Goal: Answer question/provide support: Share knowledge or assist other users

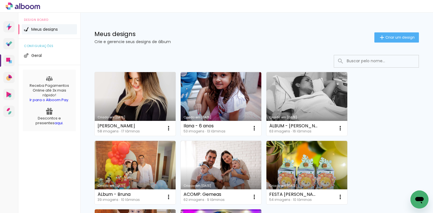
click at [137, 96] on link "Criado em [DATE]" at bounding box center [135, 104] width 81 height 64
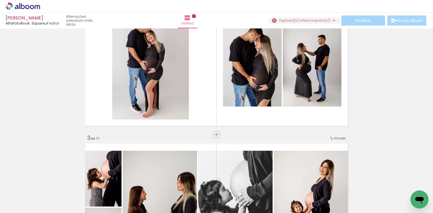
scroll to position [186, 0]
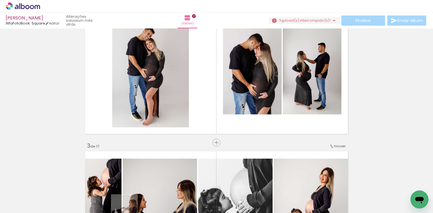
drag, startPoint x: 116, startPoint y: 210, endPoint x: 130, endPoint y: 212, distance: 14.9
click at [0, 0] on iron-horizontal-list at bounding box center [0, 0] width 0 height 0
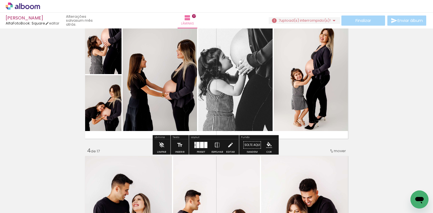
scroll to position [344, 0]
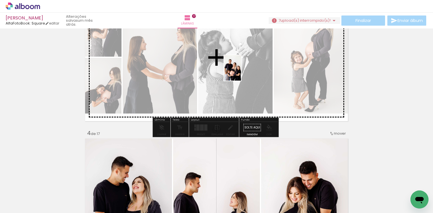
drag, startPoint x: 112, startPoint y: 196, endPoint x: 242, endPoint y: 72, distance: 179.4
click at [242, 72] on quentale-workspace at bounding box center [216, 106] width 433 height 213
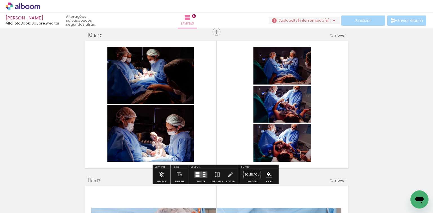
scroll to position [1314, 0]
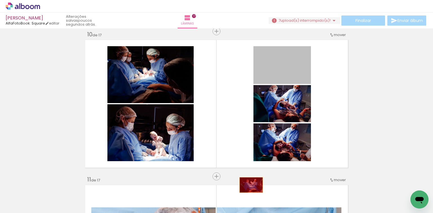
drag, startPoint x: 285, startPoint y: 71, endPoint x: 248, endPoint y: 205, distance: 139.3
click at [248, 205] on quentale-workspace at bounding box center [216, 106] width 433 height 213
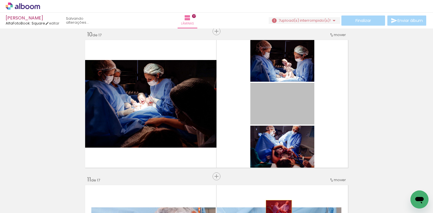
drag, startPoint x: 292, startPoint y: 97, endPoint x: 277, endPoint y: 209, distance: 112.7
click at [277, 209] on quentale-workspace at bounding box center [216, 106] width 433 height 213
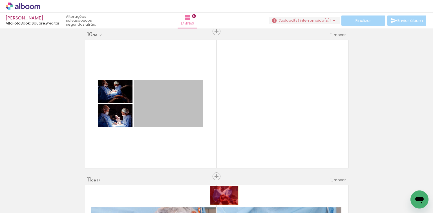
drag, startPoint x: 192, startPoint y: 103, endPoint x: 223, endPoint y: 196, distance: 97.1
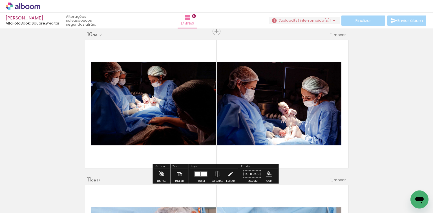
click at [189, 186] on paper-icon-button at bounding box center [187, 182] width 7 height 7
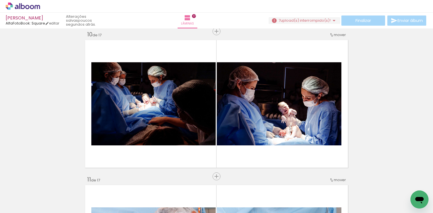
click at [190, 183] on iron-icon at bounding box center [188, 183] width 6 height 6
click at [190, 182] on iron-icon at bounding box center [188, 183] width 6 height 6
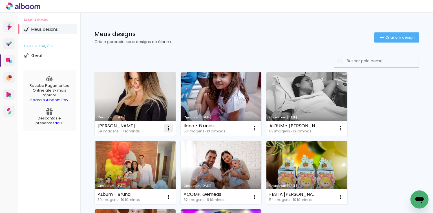
click at [168, 127] on iron-icon at bounding box center [168, 128] width 7 height 7
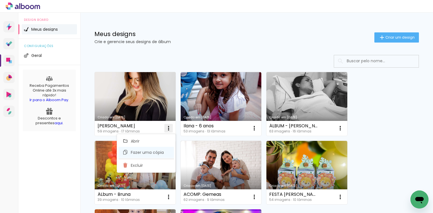
click at [152, 151] on span "Fazer uma cópia" at bounding box center [147, 153] width 33 height 4
type input "Cópia de [PERSON_NAME]"
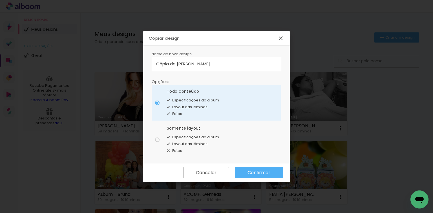
click at [0, 0] on slot "Confirmar" at bounding box center [0, 0] width 0 height 0
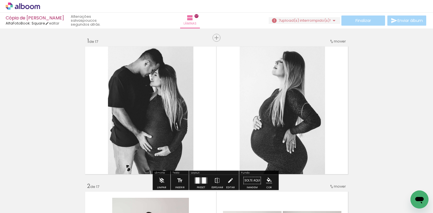
click at [355, 19] on div "Finalizar Enviar álbum" at bounding box center [348, 21] width 159 height 10
click at [348, 15] on div "Cópia de Nascimento - Matheus AlfaFotoBook: Square editar poucos segundos atrás…" at bounding box center [216, 14] width 433 height 28
click at [349, 19] on div "Finalizar Enviar álbum" at bounding box center [348, 21] width 159 height 10
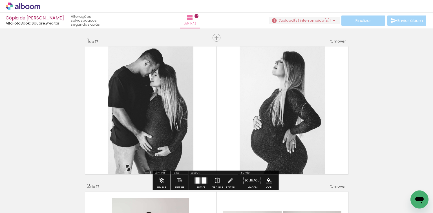
click at [349, 19] on div "Finalizar Enviar álbum" at bounding box center [348, 21] width 159 height 10
click at [194, 17] on iron-icon at bounding box center [190, 17] width 7 height 7
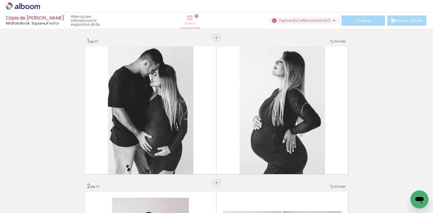
click at [194, 17] on iron-icon at bounding box center [190, 17] width 7 height 7
click at [379, 18] on div "Finalizar Enviar álbum" at bounding box center [348, 21] width 159 height 10
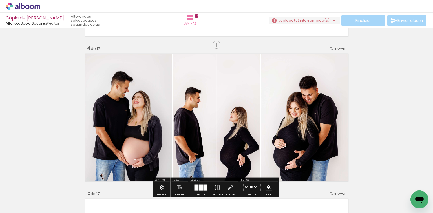
scroll to position [0, 1479]
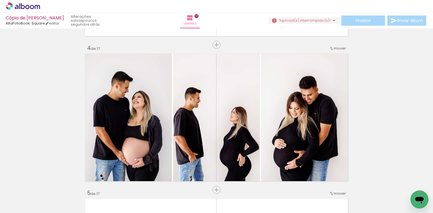
click at [398, 183] on iron-icon at bounding box center [398, 183] width 6 height 6
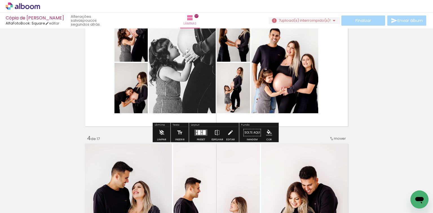
click at [359, 21] on div "Finalizar Enviar álbum" at bounding box center [348, 21] width 159 height 10
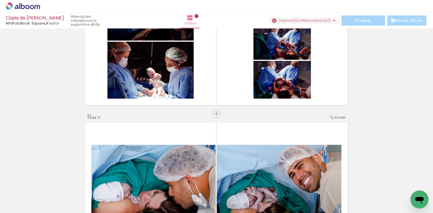
scroll to position [1512, 0]
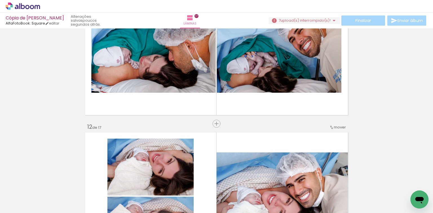
click at [368, 23] on div "Finalizar Enviar álbum" at bounding box center [348, 21] width 159 height 10
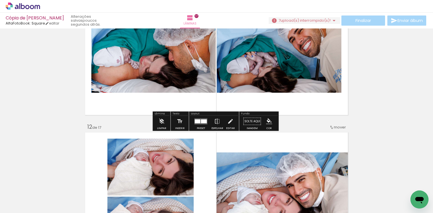
drag, startPoint x: 418, startPoint y: 199, endPoint x: 413, endPoint y: 196, distance: 6.1
click at [418, 199] on icon "Abrir janela de mensagens" at bounding box center [420, 200] width 8 height 7
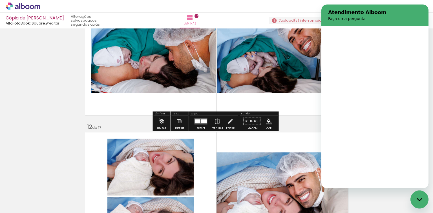
scroll to position [0, 0]
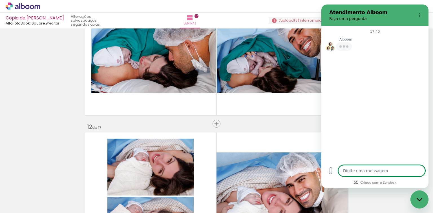
click at [359, 172] on textarea at bounding box center [382, 170] width 87 height 11
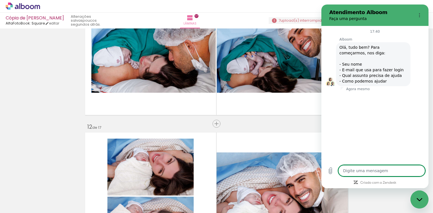
type textarea "x"
click at [359, 172] on textarea at bounding box center [382, 170] width 87 height 11
click at [363, 107] on input "Nome" at bounding box center [380, 110] width 78 height 12
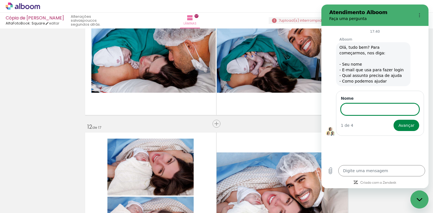
type input "THAYS"
click at [409, 126] on span "Avançar" at bounding box center [407, 125] width 16 height 7
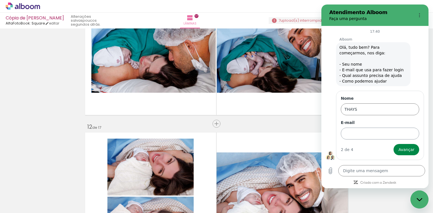
click at [383, 132] on input "E-mail" at bounding box center [380, 134] width 78 height 12
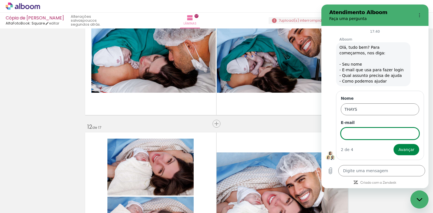
type input "estudio.thaysmello@gmail.com"
click at [404, 144] on button "Avançar" at bounding box center [407, 149] width 26 height 11
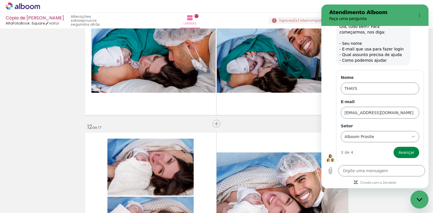
scroll to position [21, 0]
click at [380, 137] on div "Alboom Prosite Alboom Prosite" at bounding box center [376, 136] width 65 height 10
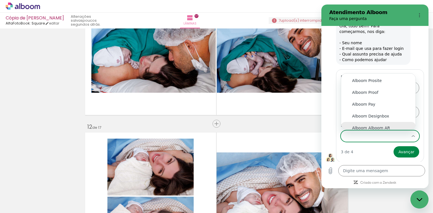
scroll to position [3, 0]
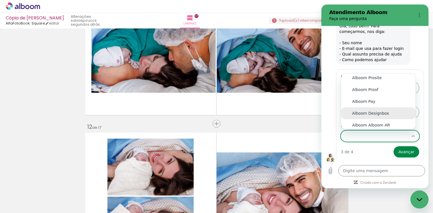
click at [384, 113] on div "Alboom Designbox" at bounding box center [378, 114] width 52 height 6
type input "Alboom Designbox"
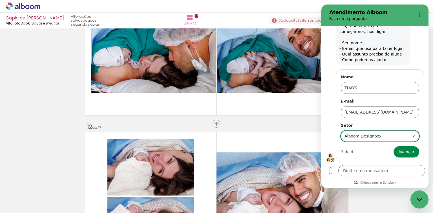
scroll to position [0, 0]
click at [410, 152] on span "Avançar" at bounding box center [407, 152] width 16 height 7
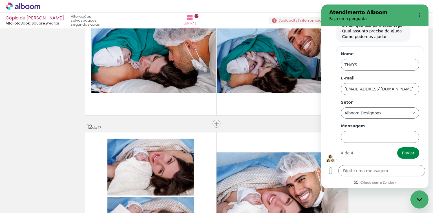
scroll to position [46, 0]
click at [358, 134] on input "Mensagem" at bounding box center [380, 136] width 78 height 12
click at [357, 134] on input "Mensagem" at bounding box center [380, 136] width 78 height 12
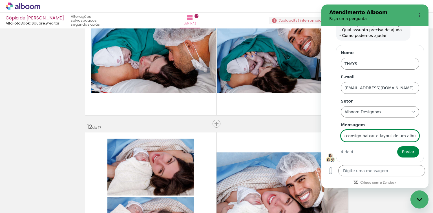
scroll to position [0, 40]
type input "Ola. nao consigo baixar o layout de um album, pode verificar o que esta acontec…"
click at [398, 146] on button "Enviar" at bounding box center [409, 151] width 22 height 11
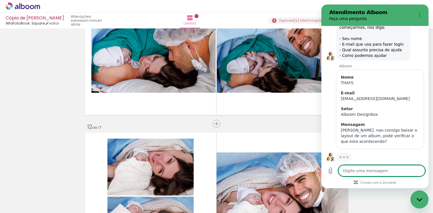
scroll to position [25, 0]
type textarea "x"
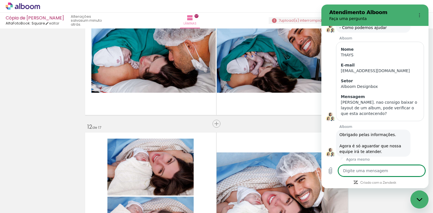
scroll to position [55, 0]
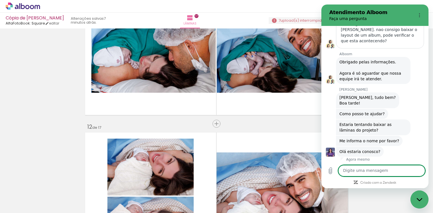
scroll to position [128, 0]
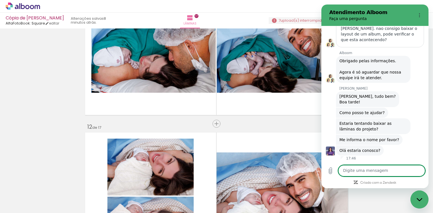
click at [391, 176] on textarea at bounding box center [382, 170] width 87 height 11
type textarea "oi"
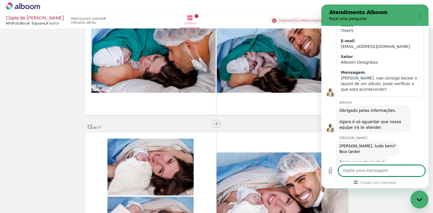
scroll to position [141, 0]
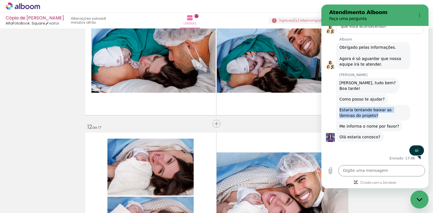
drag, startPoint x: 363, startPoint y: 116, endPoint x: 335, endPoint y: 109, distance: 28.1
click at [335, 109] on div "Bruna Estefany Santos diz: Estaria tentando baixar as lâminas do projeto?" at bounding box center [377, 112] width 103 height 16
copy span "Estaria tentando baixar as lâminas do projeto?"
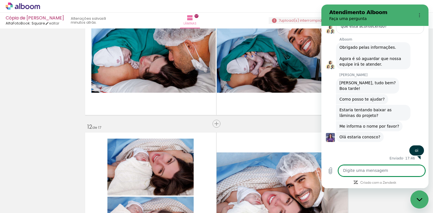
click at [372, 172] on textarea at bounding box center [382, 170] width 87 height 11
type textarea "sim, estou"
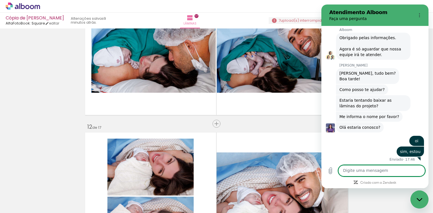
scroll to position [152, 0]
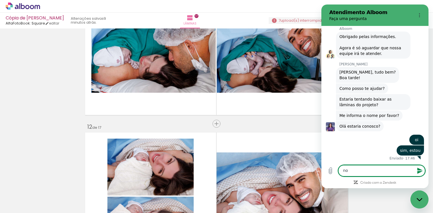
type textarea "n"
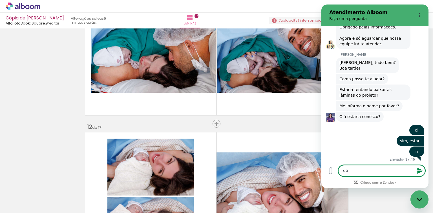
scroll to position [163, 0]
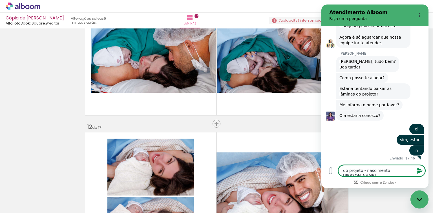
type textarea "do projeto - nascimento matheus"
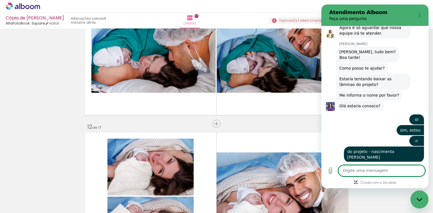
scroll to position [173, 0]
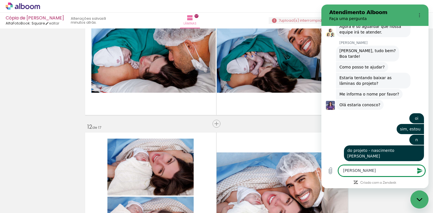
type textarea "[PERSON_NAME]"
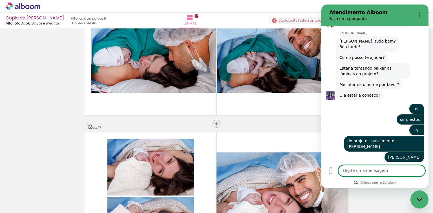
scroll to position [184, 0]
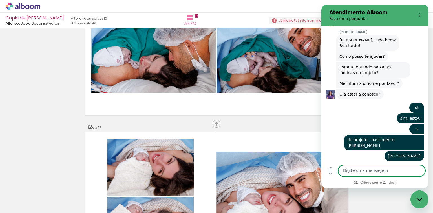
scroll to position [203, 0]
